Goal: Book appointment/travel/reservation

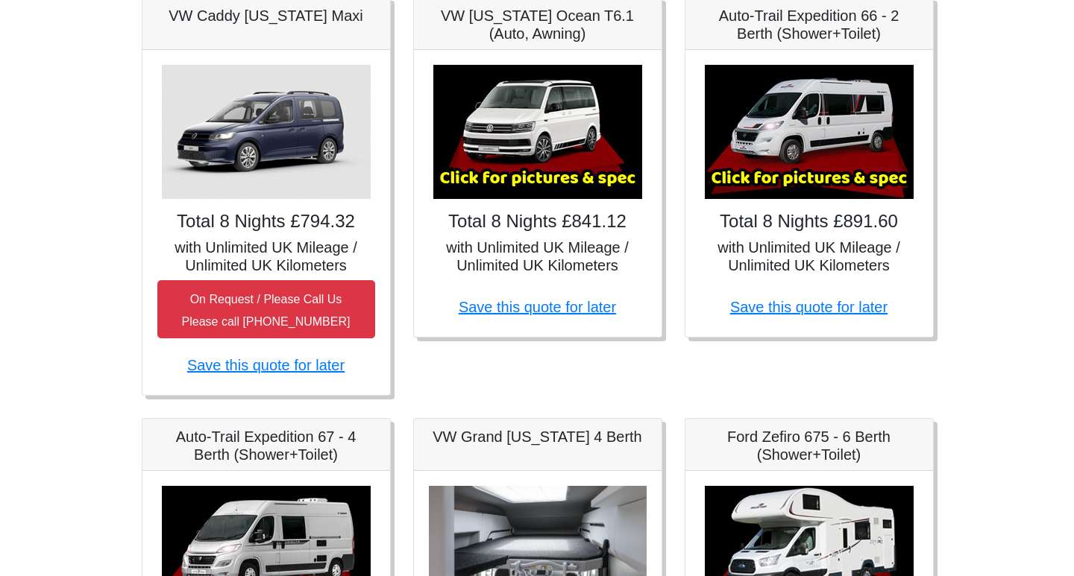
scroll to position [298, 0]
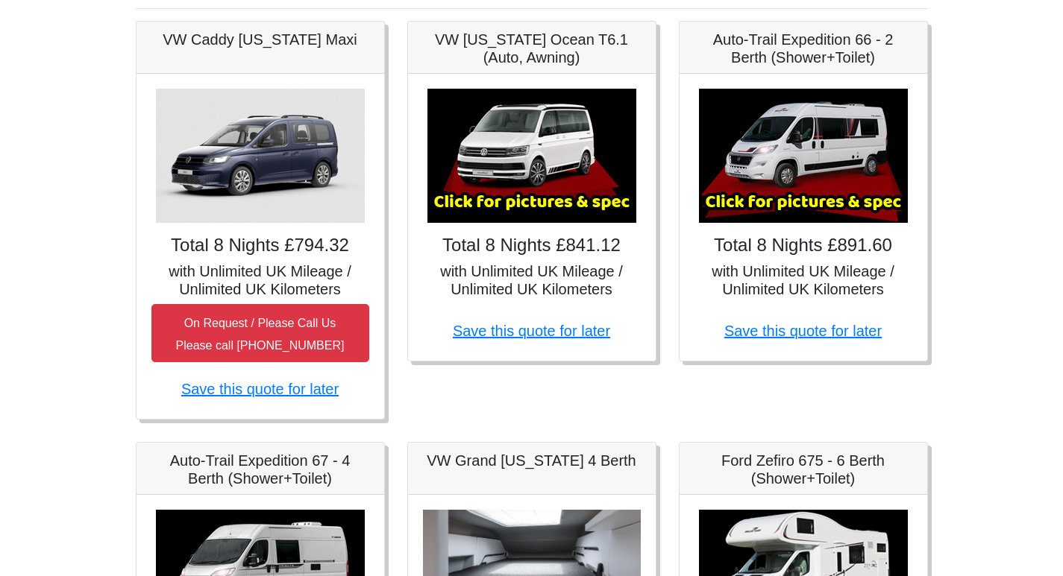
click at [811, 166] on img at bounding box center [803, 156] width 209 height 134
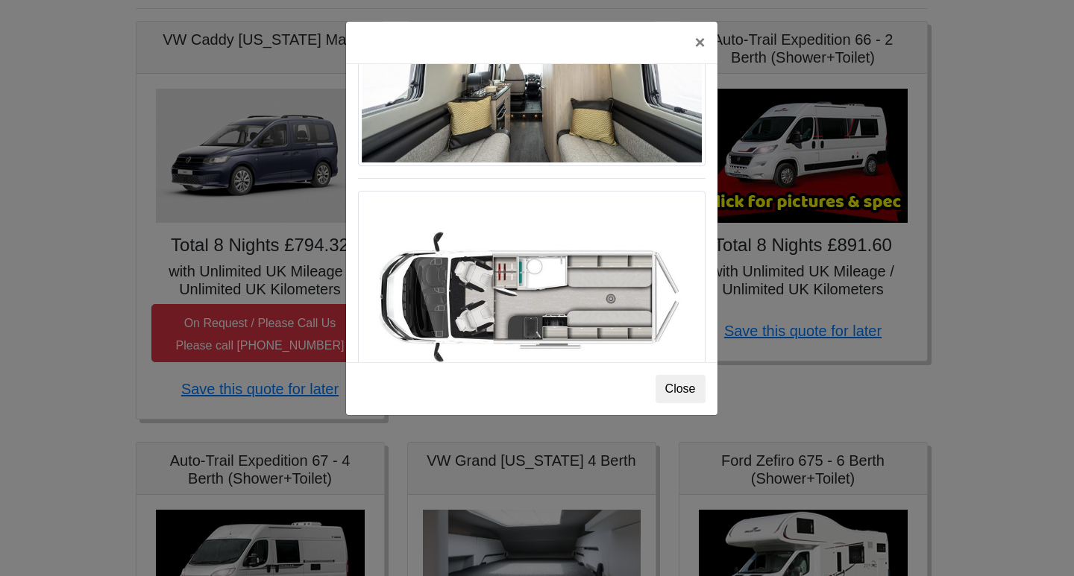
scroll to position [895, 0]
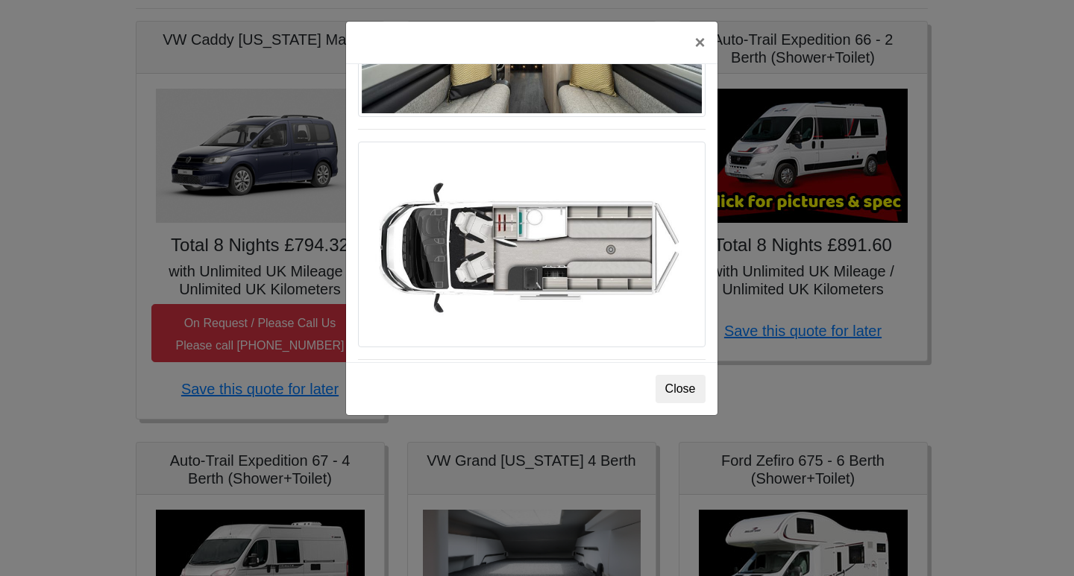
click at [494, 251] on img at bounding box center [532, 245] width 348 height 206
click at [702, 43] on button "×" at bounding box center [699, 43] width 34 height 42
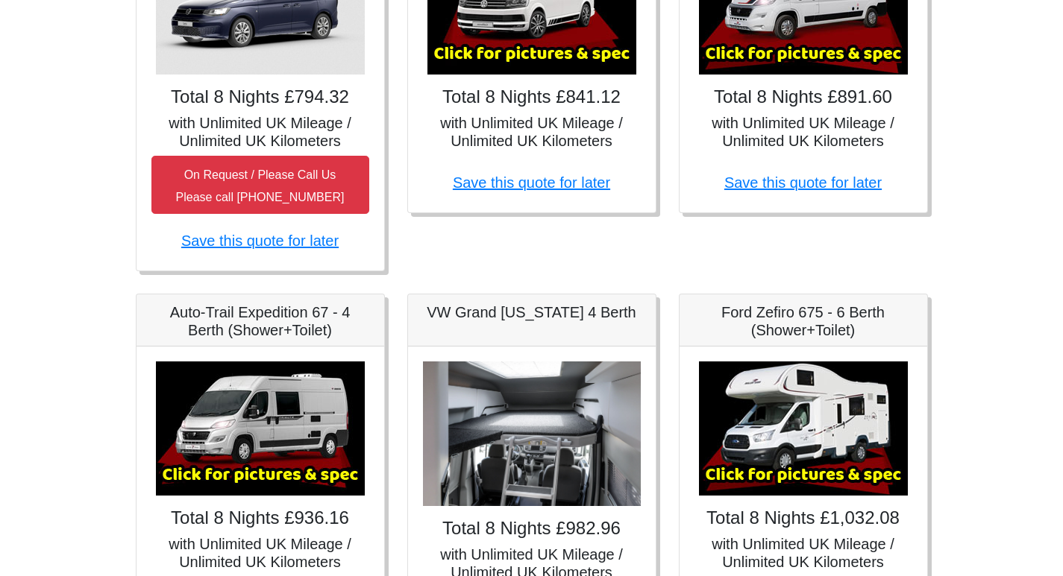
scroll to position [447, 0]
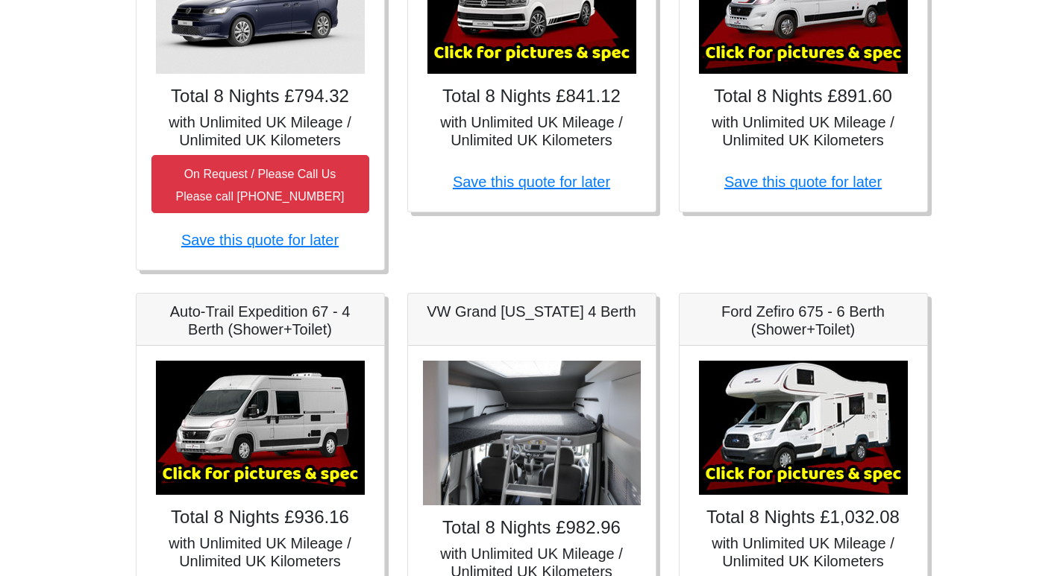
click at [252, 421] on img at bounding box center [260, 428] width 209 height 134
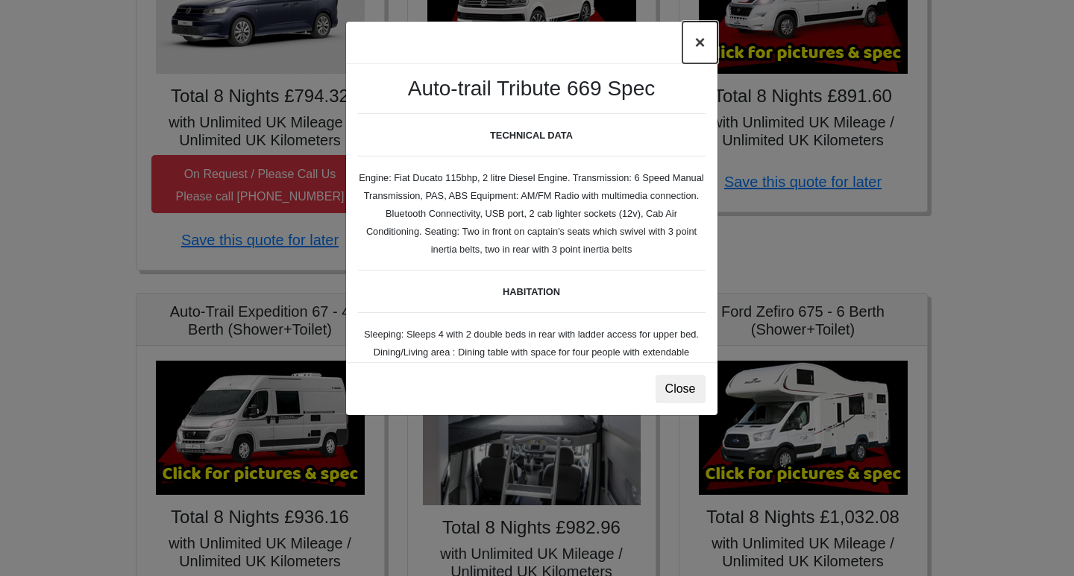
click at [699, 42] on button "×" at bounding box center [699, 43] width 34 height 42
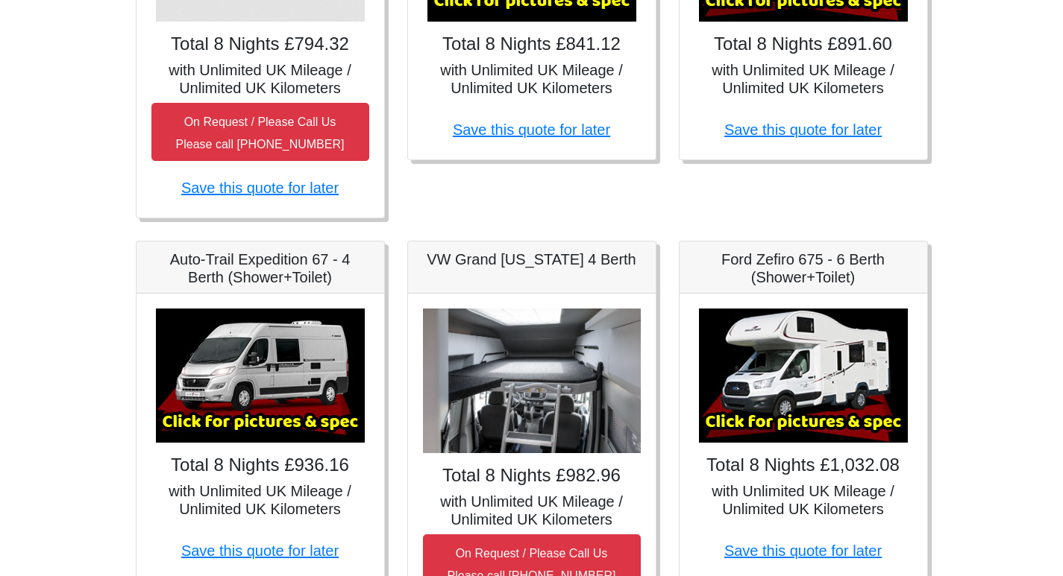
scroll to position [522, 0]
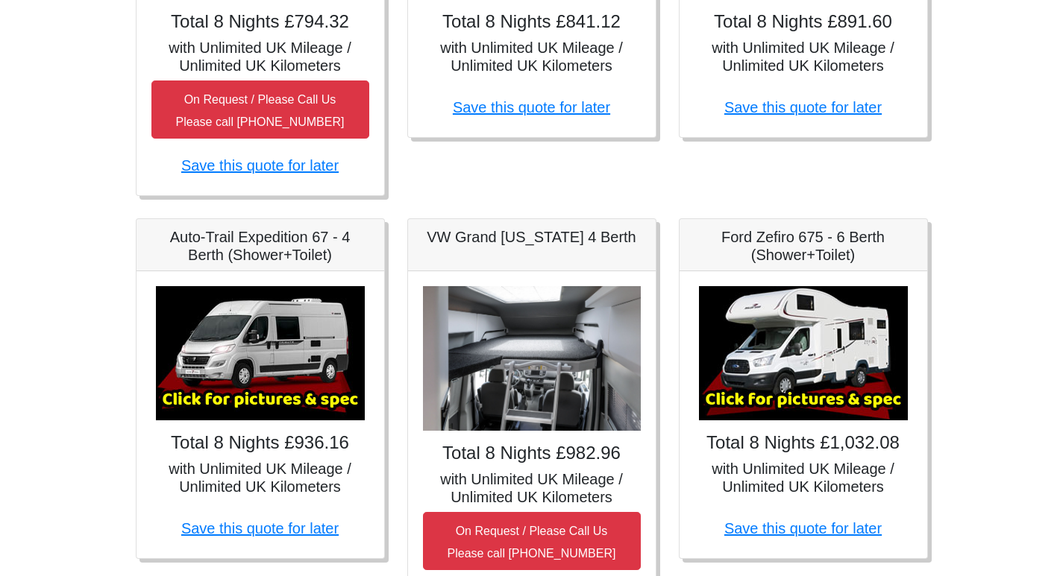
click at [555, 244] on h5 "VW Grand [US_STATE] 4 Berth" at bounding box center [532, 237] width 218 height 18
click at [562, 333] on img at bounding box center [532, 358] width 218 height 145
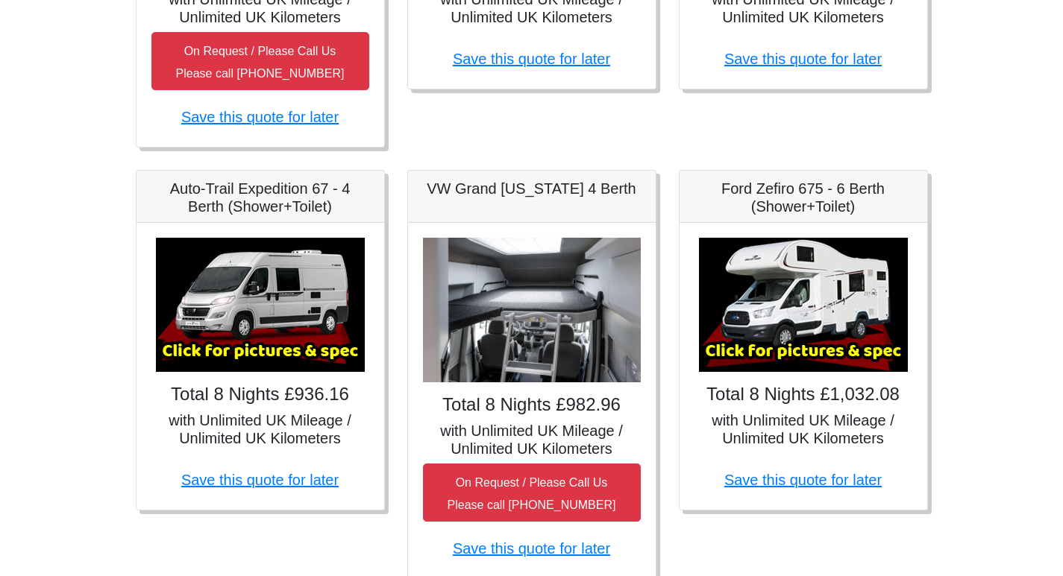
scroll to position [597, 0]
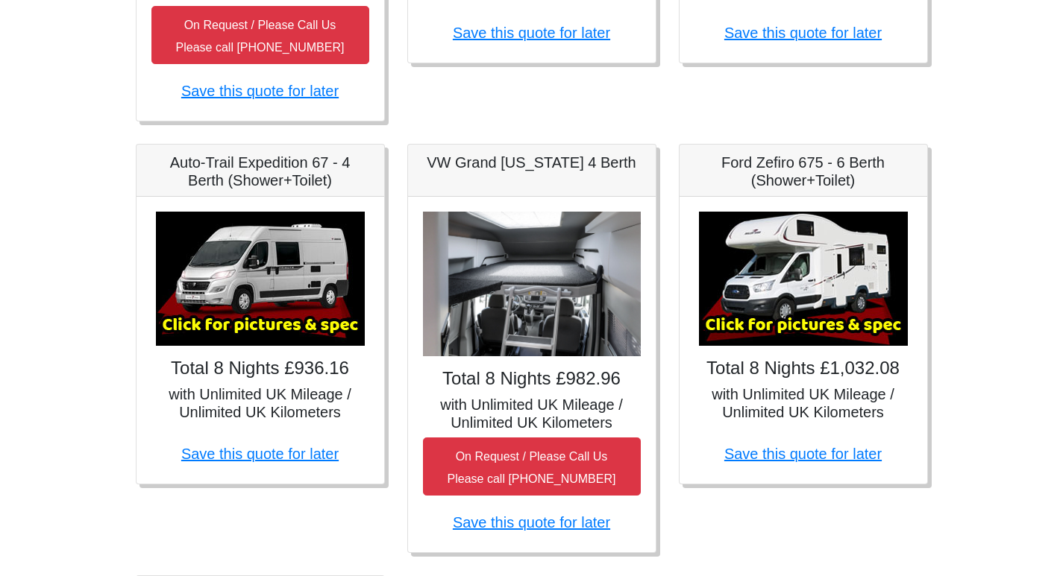
click at [513, 418] on h5 "with Unlimited UK Mileage / Unlimited UK Kilometers" at bounding box center [532, 414] width 218 height 36
click at [524, 283] on img at bounding box center [532, 284] width 218 height 145
click at [867, 294] on img at bounding box center [803, 279] width 209 height 134
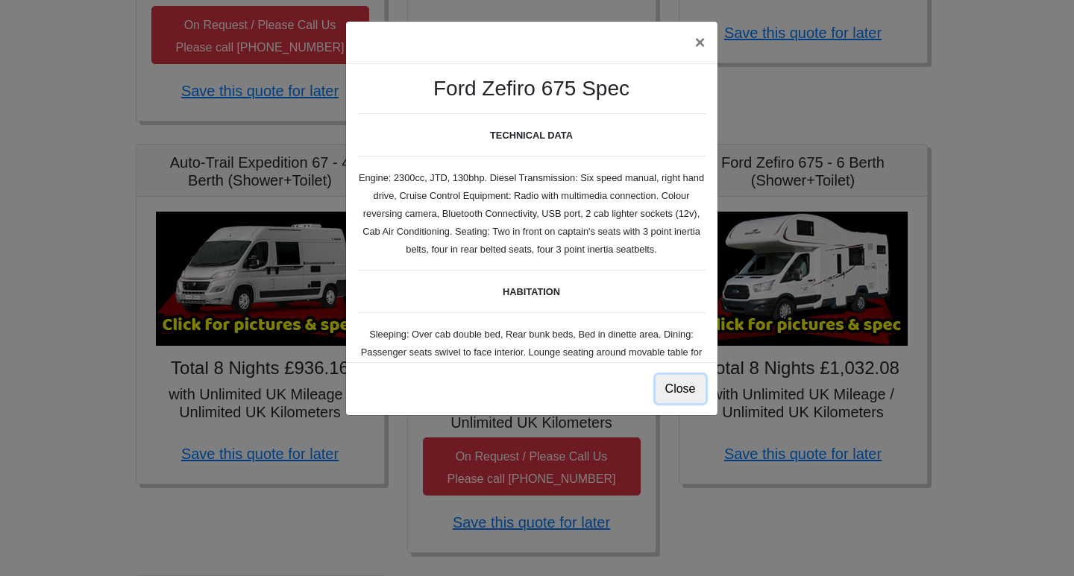
click at [685, 390] on button "Close" at bounding box center [680, 389] width 50 height 28
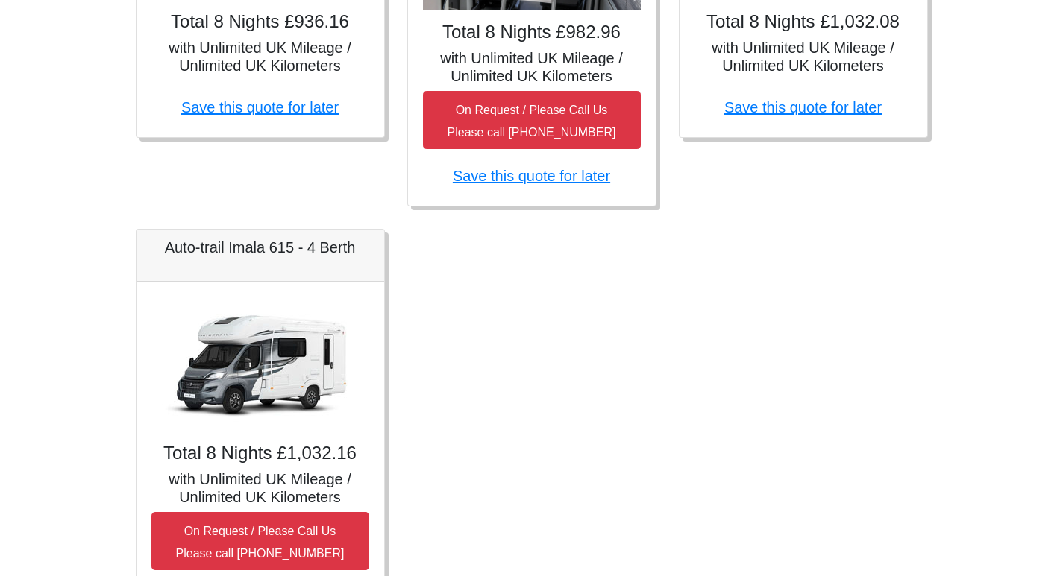
scroll to position [969, 0]
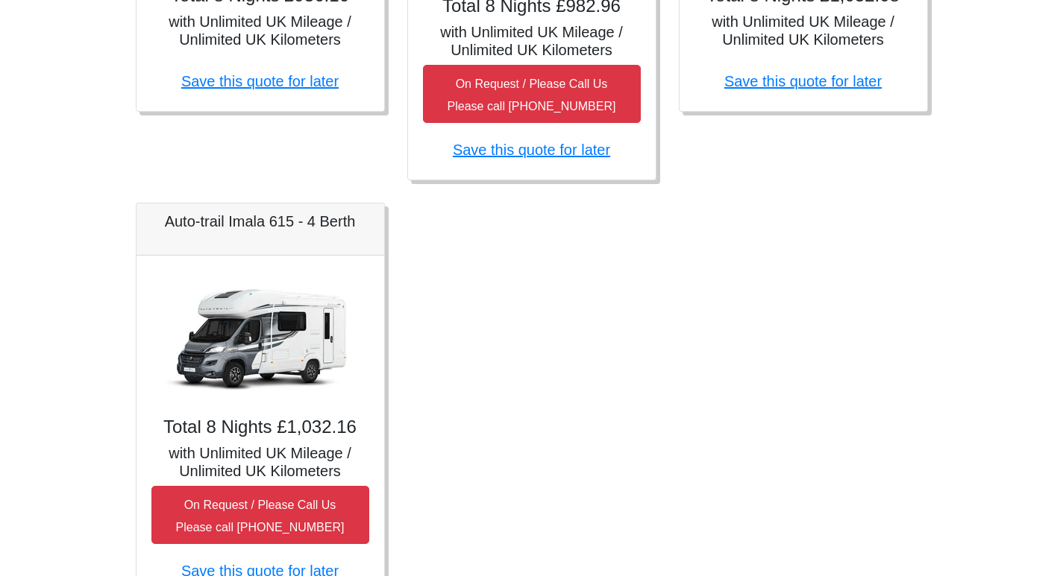
click at [239, 339] on img at bounding box center [260, 338] width 209 height 134
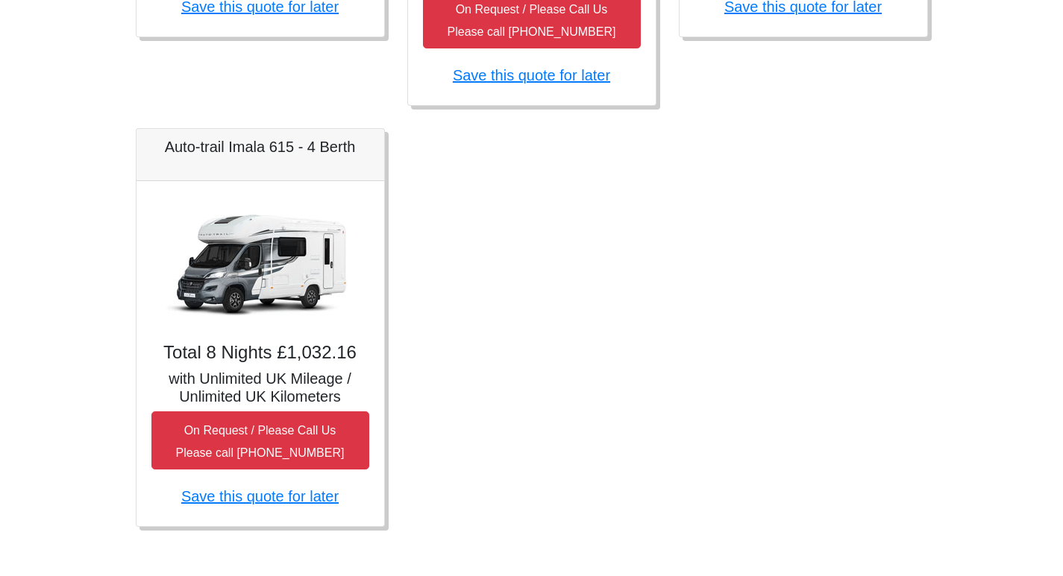
click at [300, 380] on h5 "with Unlimited UK Mileage / Unlimited UK Kilometers" at bounding box center [260, 388] width 218 height 36
click at [268, 228] on img at bounding box center [260, 263] width 209 height 134
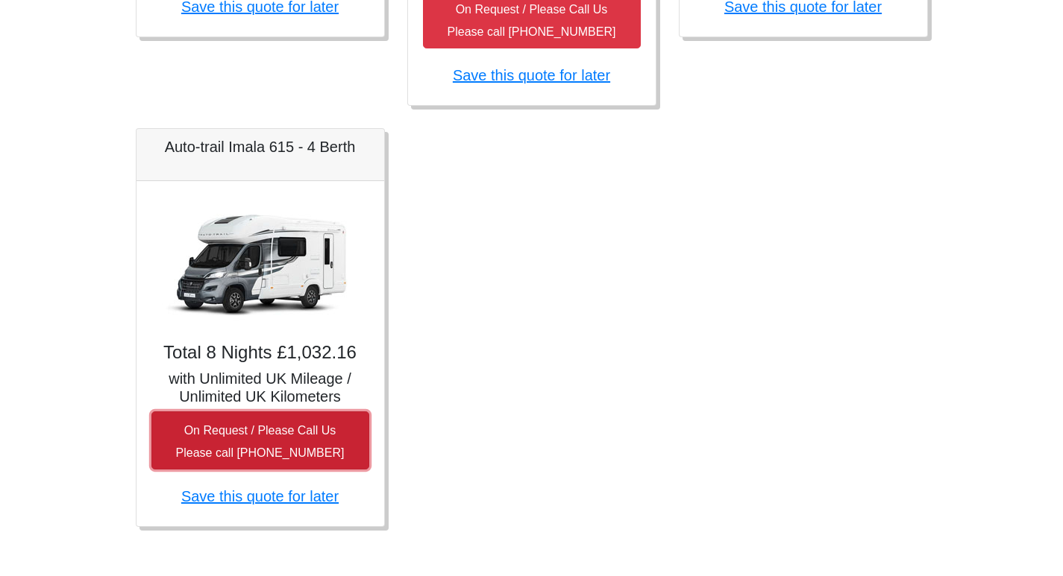
click at [260, 439] on button "On Request / Please Call Us Please call [PHONE_NUMBER]" at bounding box center [260, 441] width 218 height 58
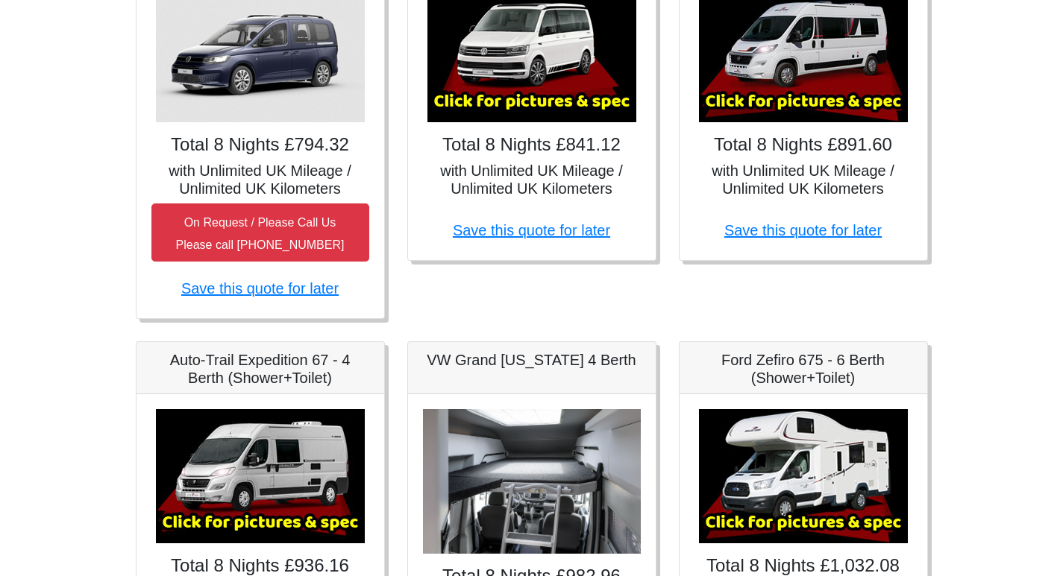
scroll to position [373, 0]
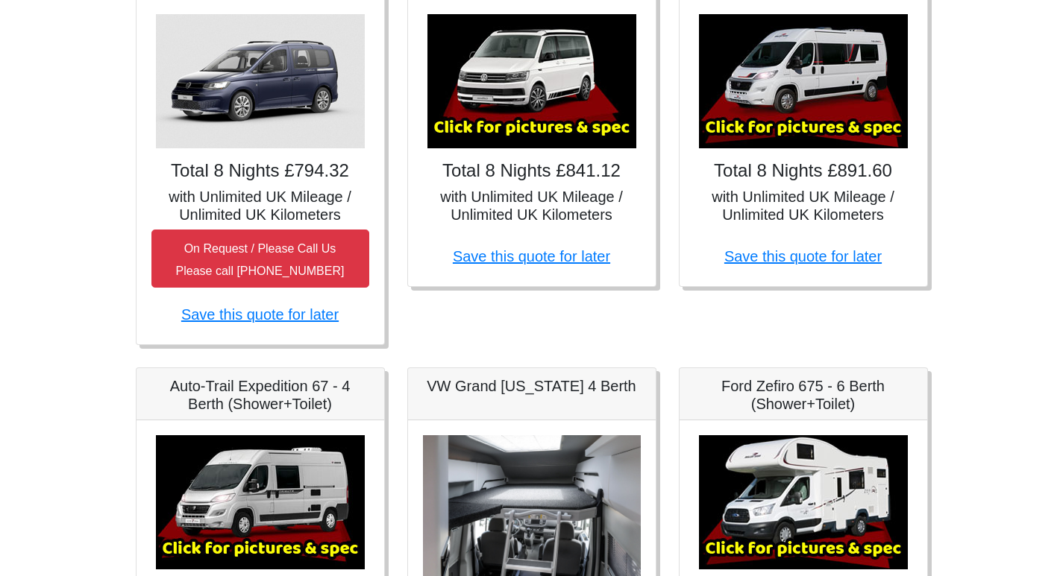
click at [556, 98] on img at bounding box center [531, 81] width 209 height 134
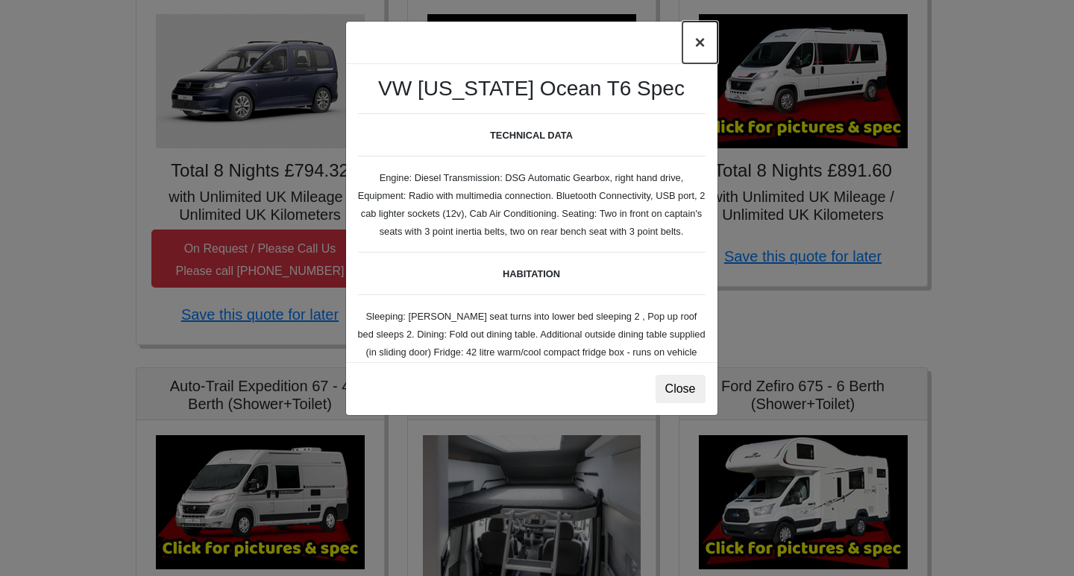
click at [695, 43] on button "×" at bounding box center [699, 43] width 34 height 42
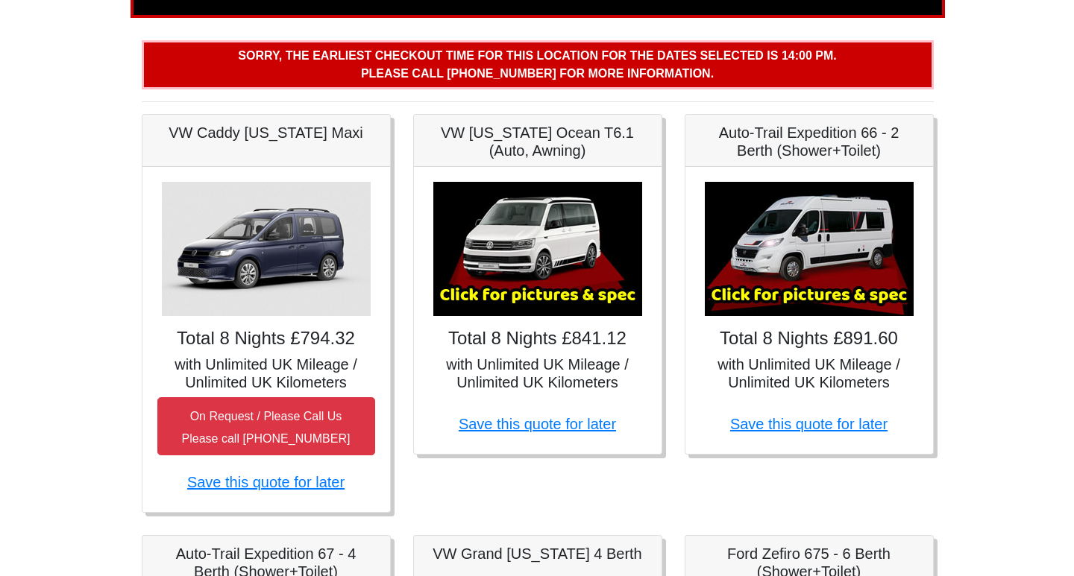
scroll to position [224, 0]
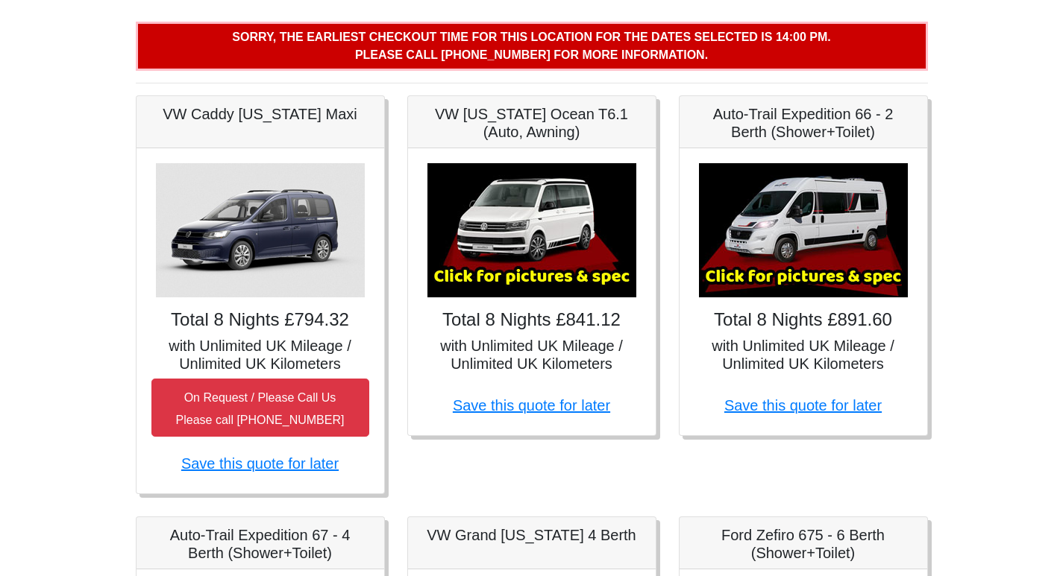
click at [541, 245] on img at bounding box center [531, 230] width 209 height 134
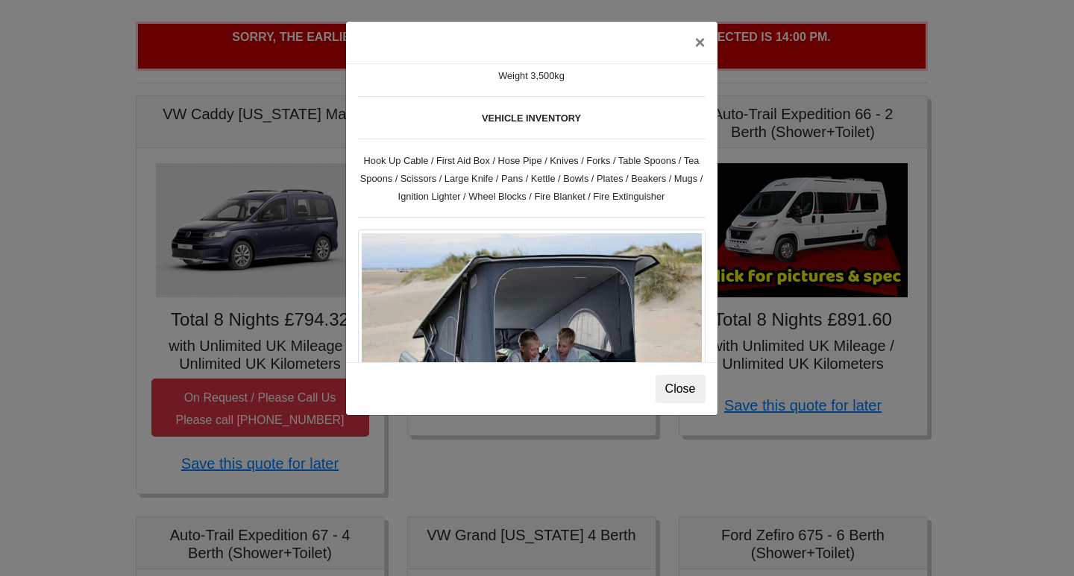
scroll to position [671, 0]
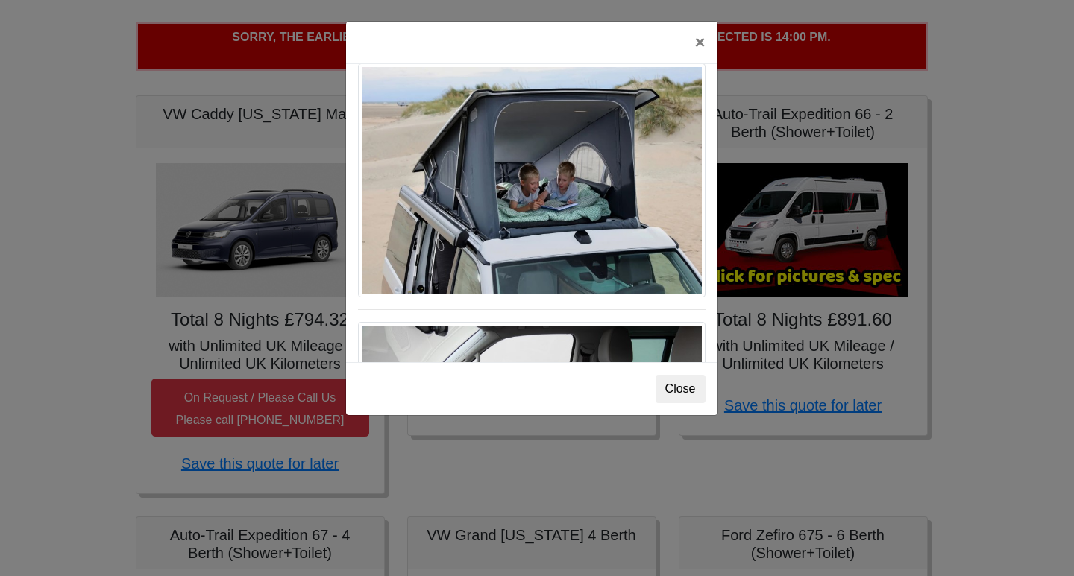
click at [550, 207] on img at bounding box center [532, 180] width 348 height 234
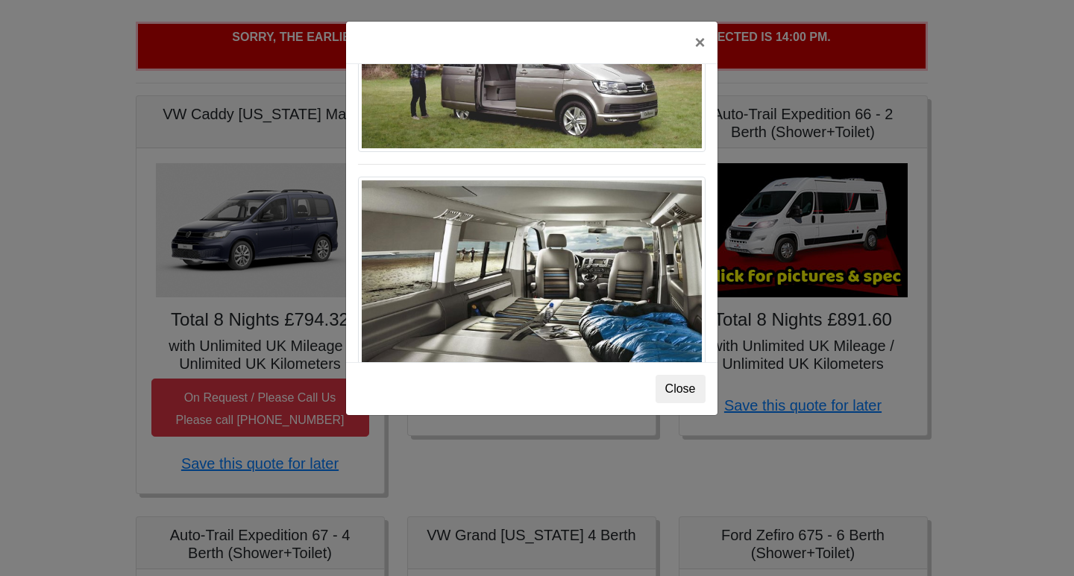
scroll to position [1626, 0]
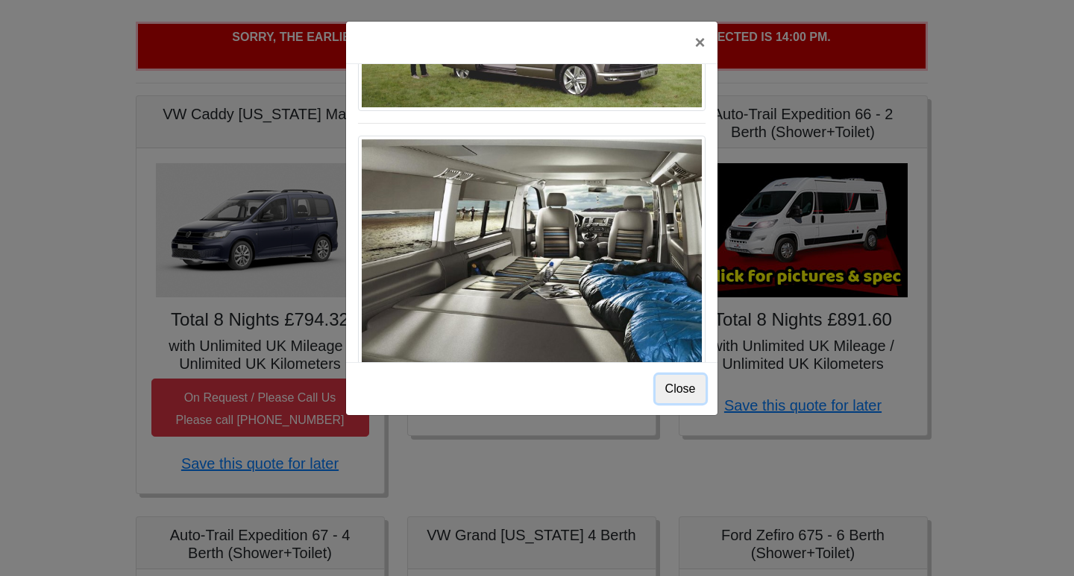
click at [681, 397] on button "Close" at bounding box center [680, 389] width 50 height 28
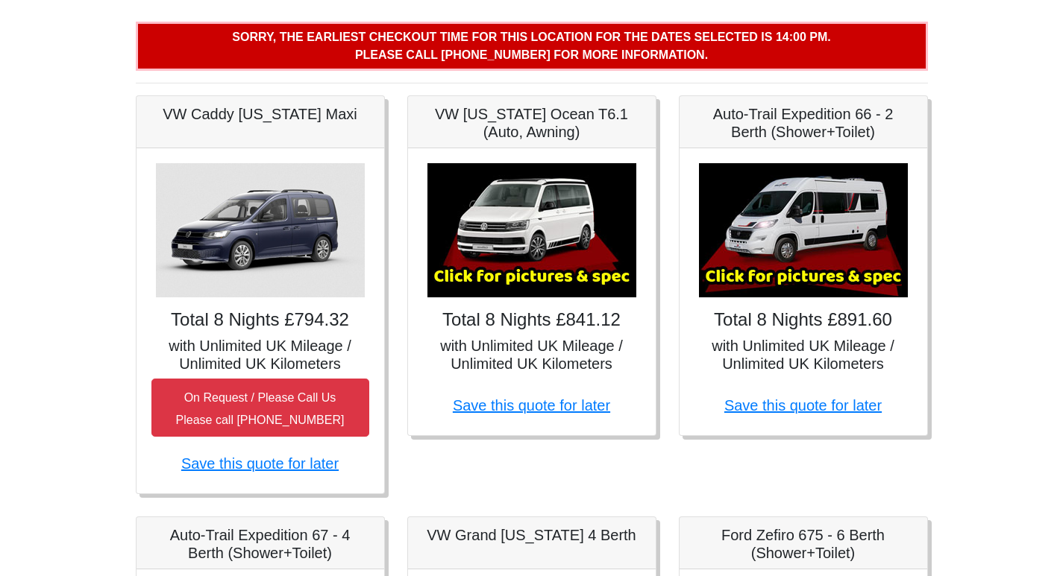
click at [822, 248] on img at bounding box center [803, 230] width 209 height 134
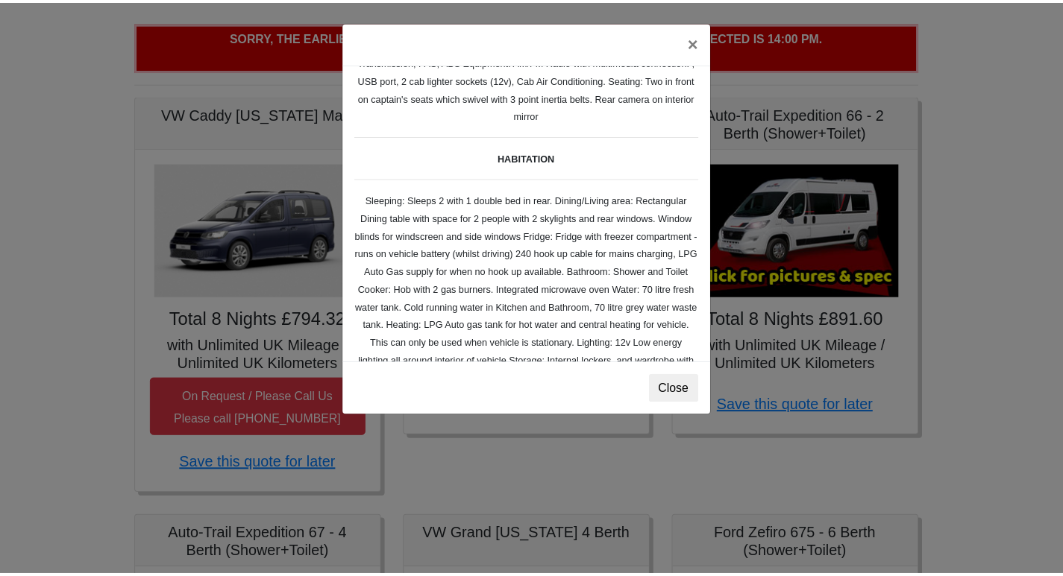
scroll to position [0, 0]
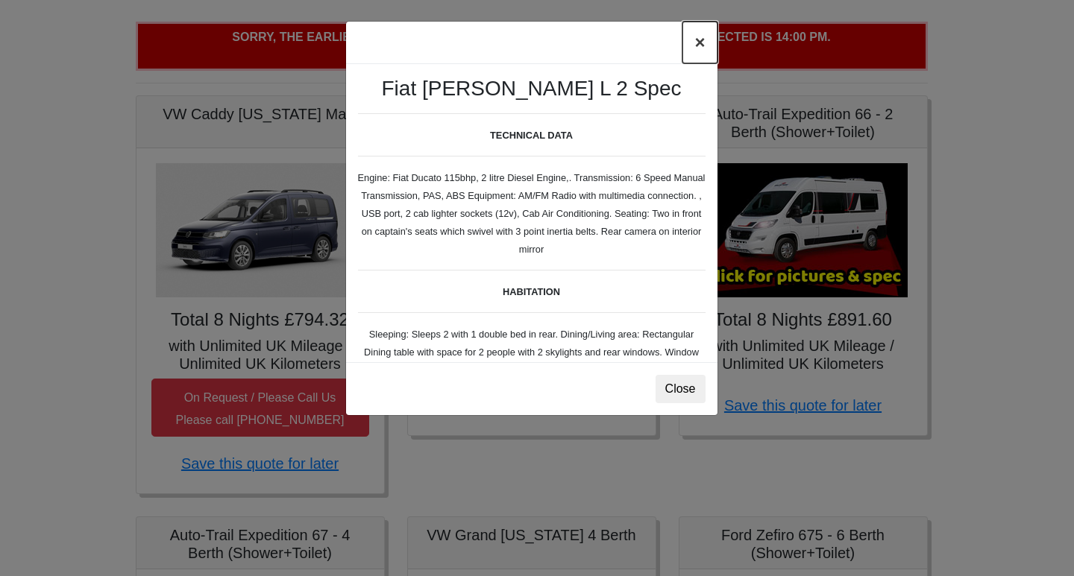
click at [694, 44] on button "×" at bounding box center [699, 43] width 34 height 42
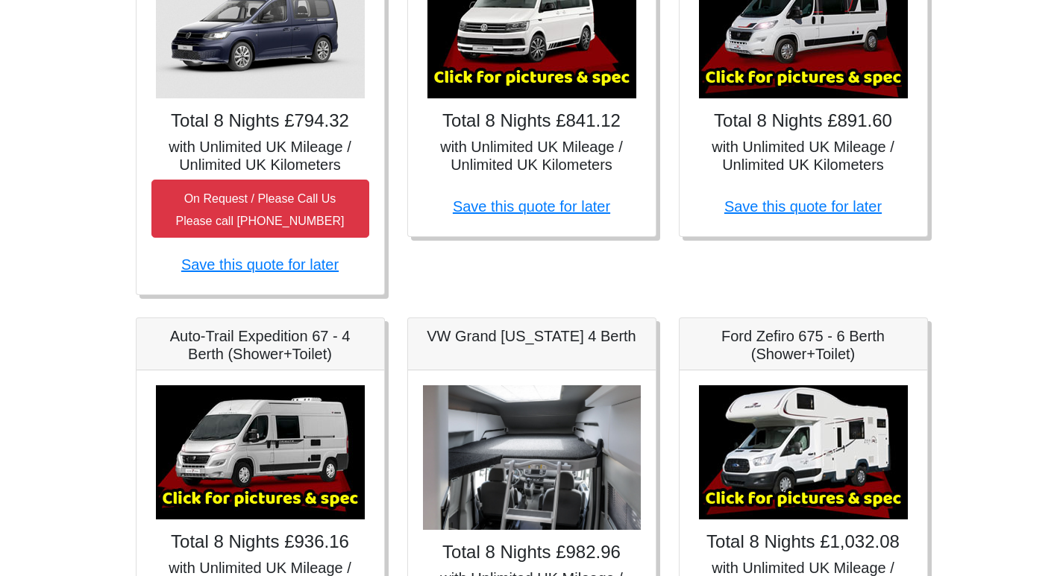
scroll to position [522, 0]
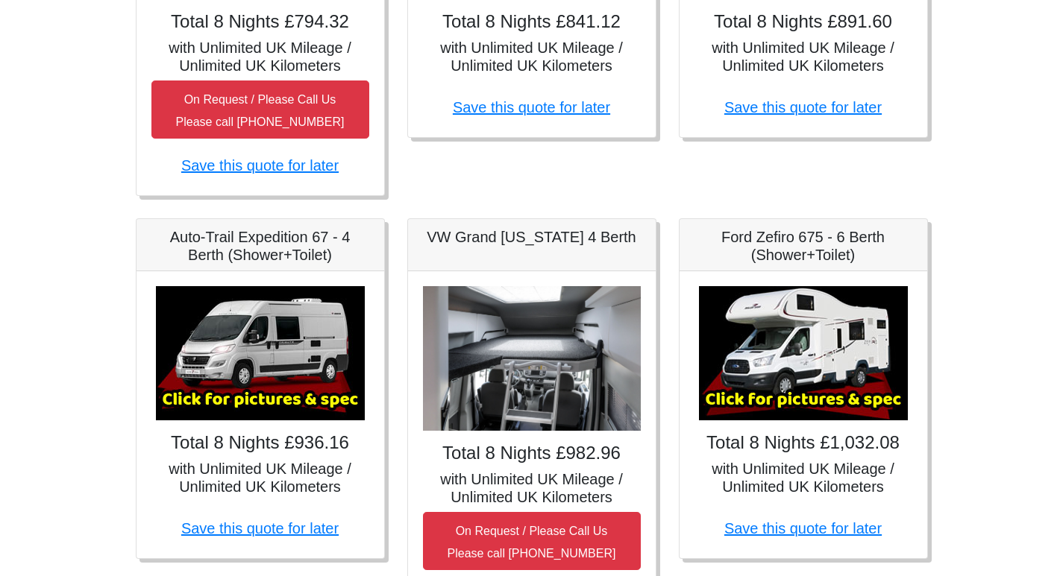
click at [563, 353] on img at bounding box center [532, 358] width 218 height 145
click at [552, 239] on h5 "VW Grand [US_STATE] 4 Berth" at bounding box center [532, 237] width 218 height 18
click at [553, 260] on div "VW Grand [US_STATE] 4 Berth" at bounding box center [532, 245] width 248 height 52
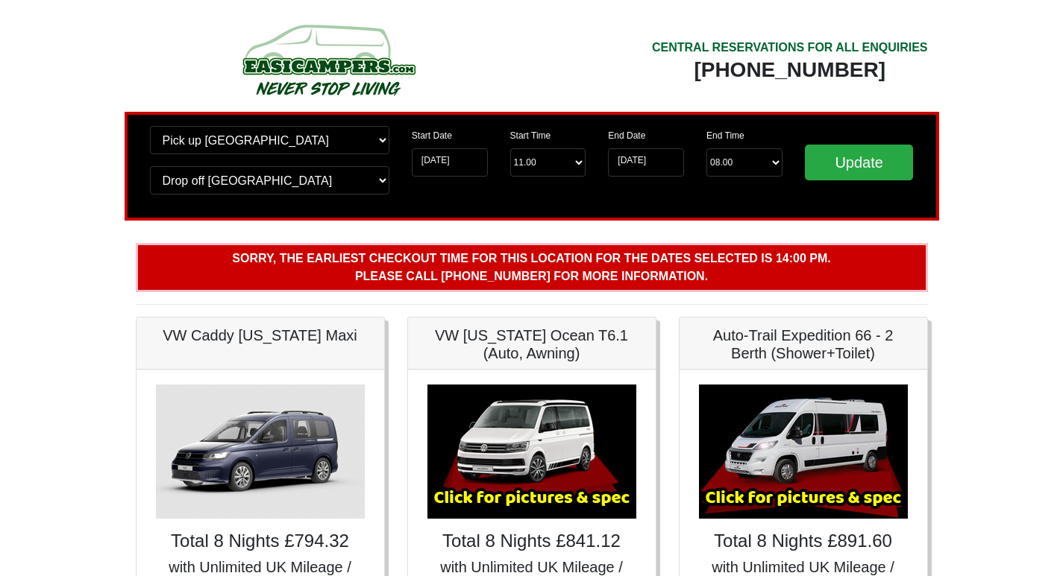
scroll to position [0, 0]
